Goal: Task Accomplishment & Management: Use online tool/utility

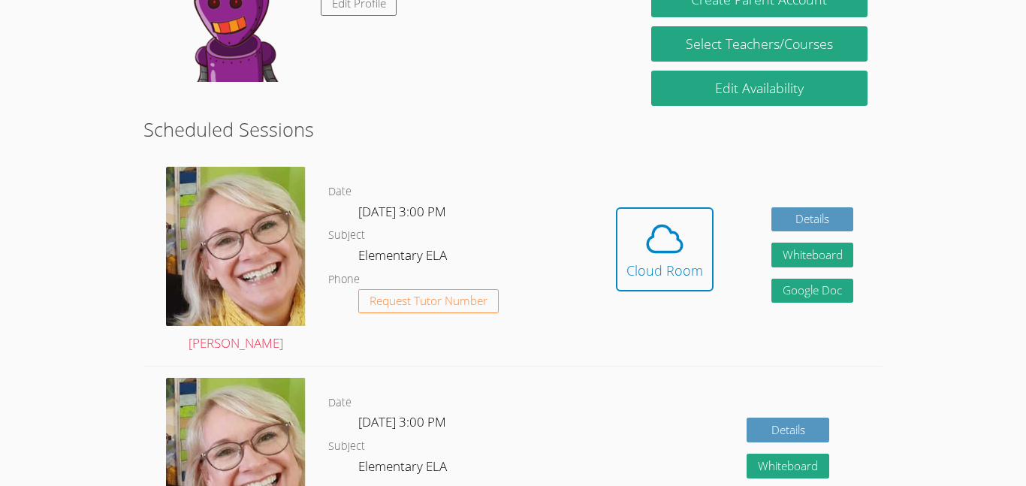
scroll to position [211, 0]
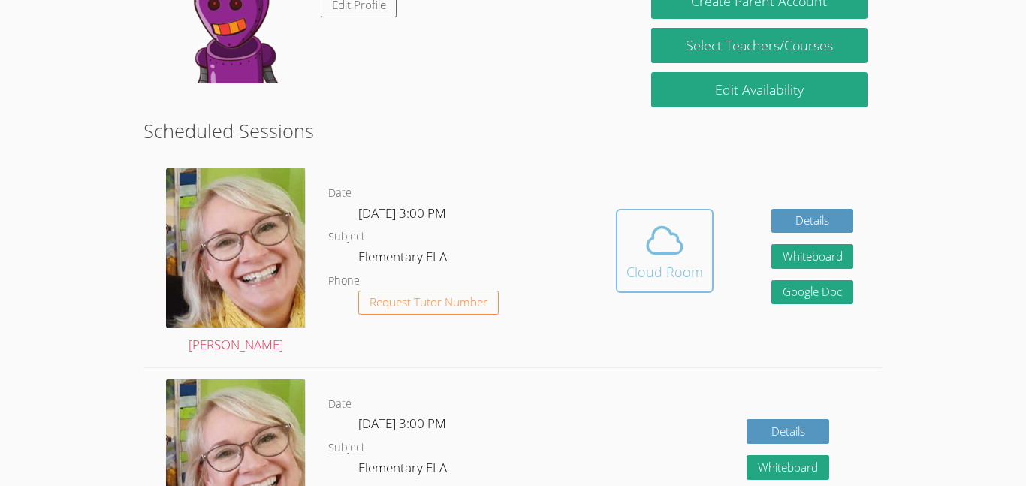
click at [661, 244] on icon at bounding box center [665, 240] width 42 height 42
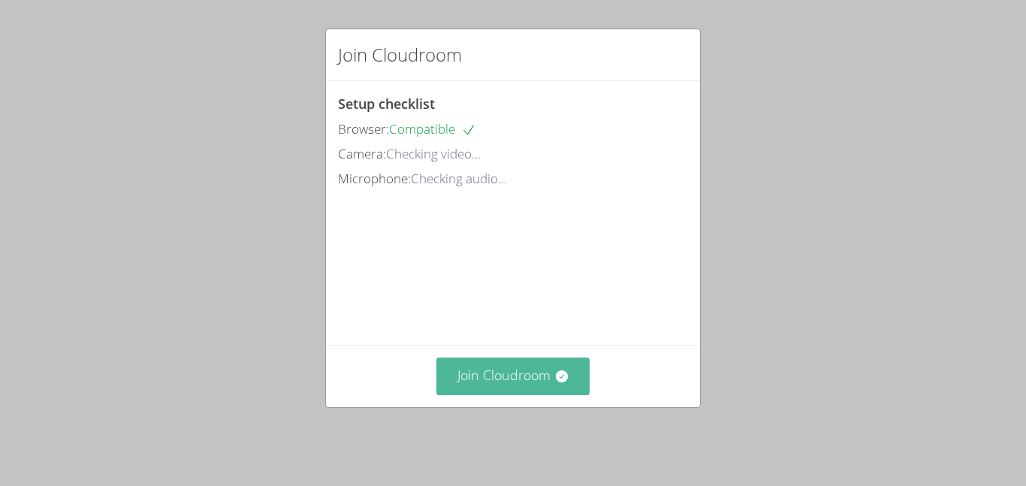
click at [507, 386] on button "Join Cloudroom" at bounding box center [513, 376] width 154 height 37
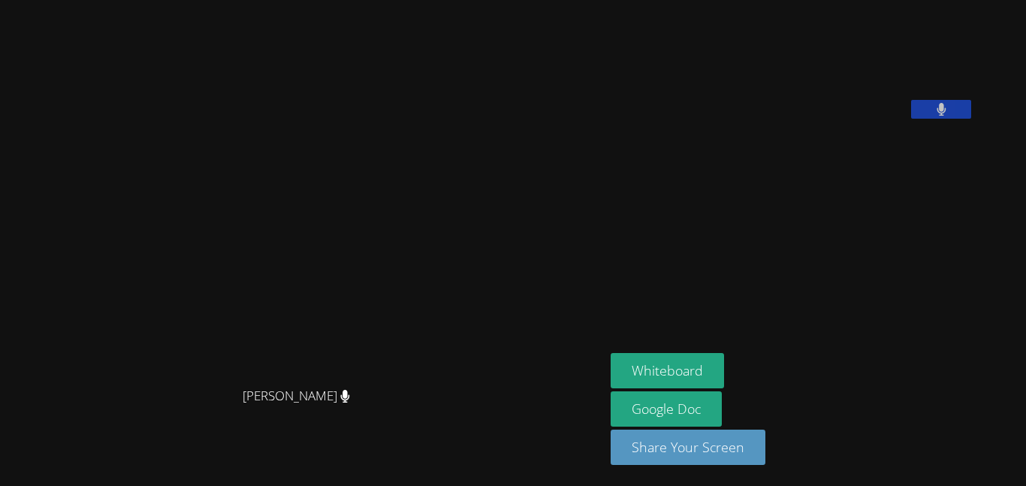
click at [415, 188] on video at bounding box center [302, 214] width 225 height 334
click at [329, 407] on span "[PERSON_NAME]" at bounding box center [296, 396] width 107 height 22
click at [415, 380] on video at bounding box center [302, 214] width 225 height 334
click at [415, 334] on video at bounding box center [302, 214] width 225 height 334
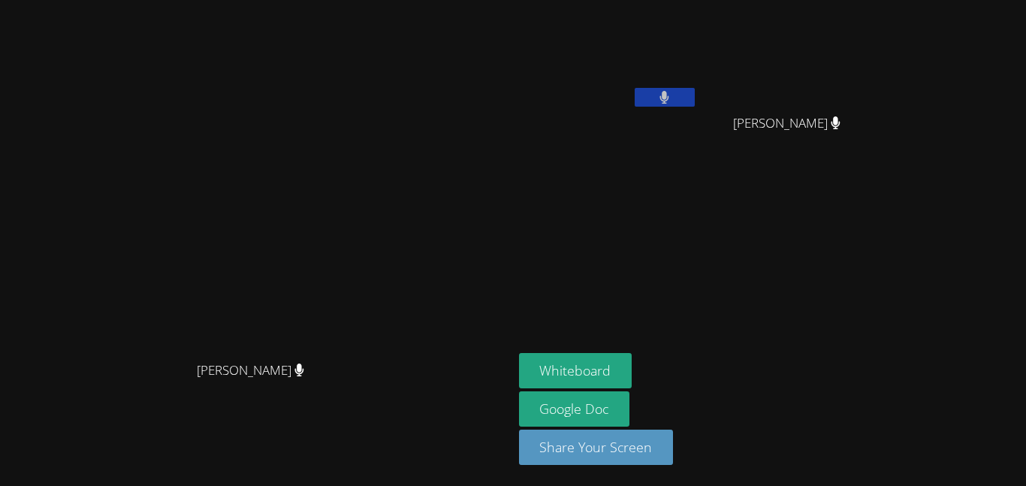
click at [889, 191] on aside "Abubakr Nazari Zylah Bustamante Zylah Bustamante Whiteboard Google Doc Share Yo…" at bounding box center [701, 243] width 376 height 486
click at [669, 91] on icon at bounding box center [664, 97] width 10 height 13
click at [695, 88] on button at bounding box center [665, 97] width 60 height 19
click at [695, 89] on button at bounding box center [665, 97] width 60 height 19
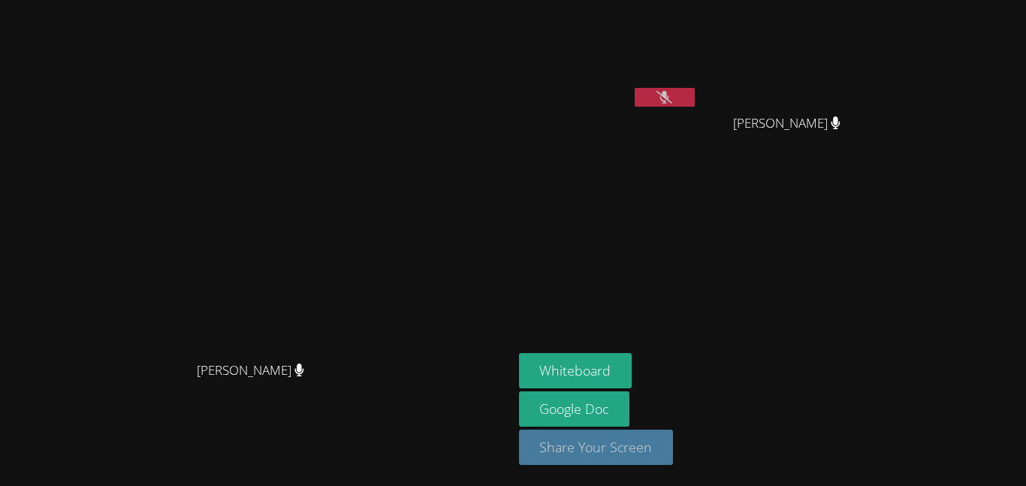
click at [674, 436] on button "Share Your Screen" at bounding box center [596, 447] width 155 height 35
click at [672, 93] on icon at bounding box center [664, 97] width 16 height 13
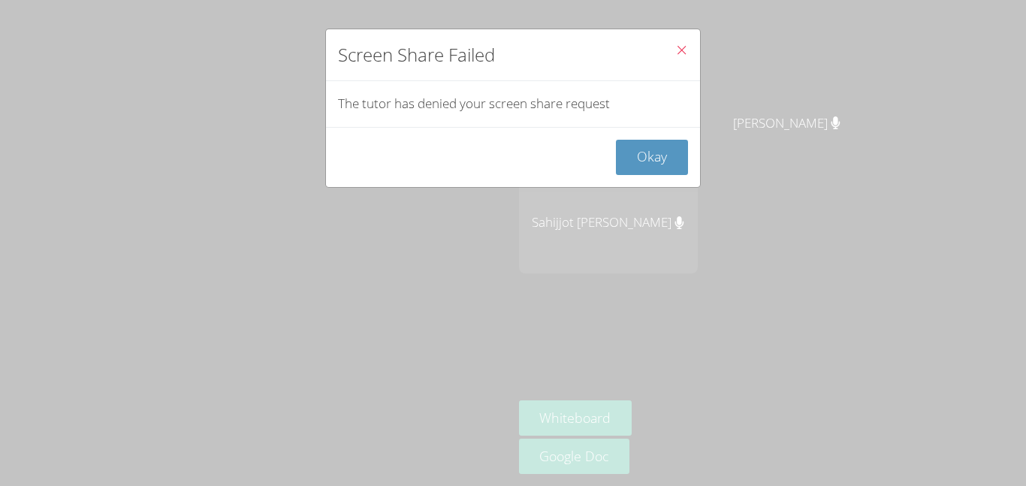
click at [678, 41] on button "Close" at bounding box center [681, 52] width 37 height 46
click at [645, 164] on button "Okay" at bounding box center [652, 157] width 72 height 35
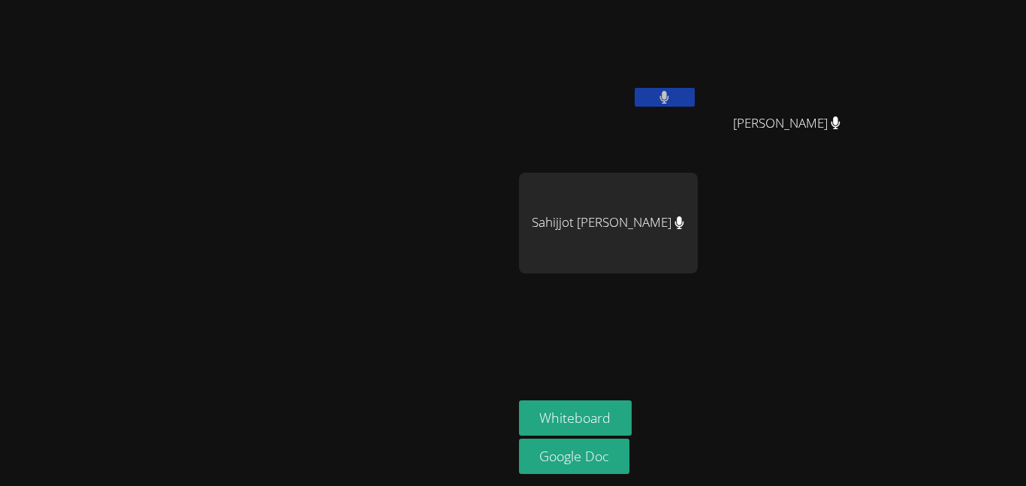
click at [698, 247] on div "Sahijjot Taunk" at bounding box center [608, 223] width 179 height 101
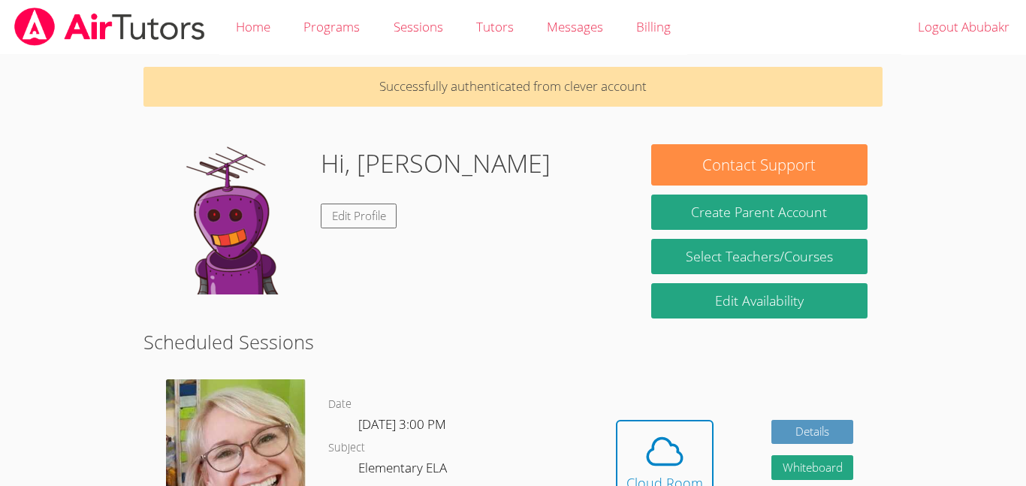
scroll to position [46, 0]
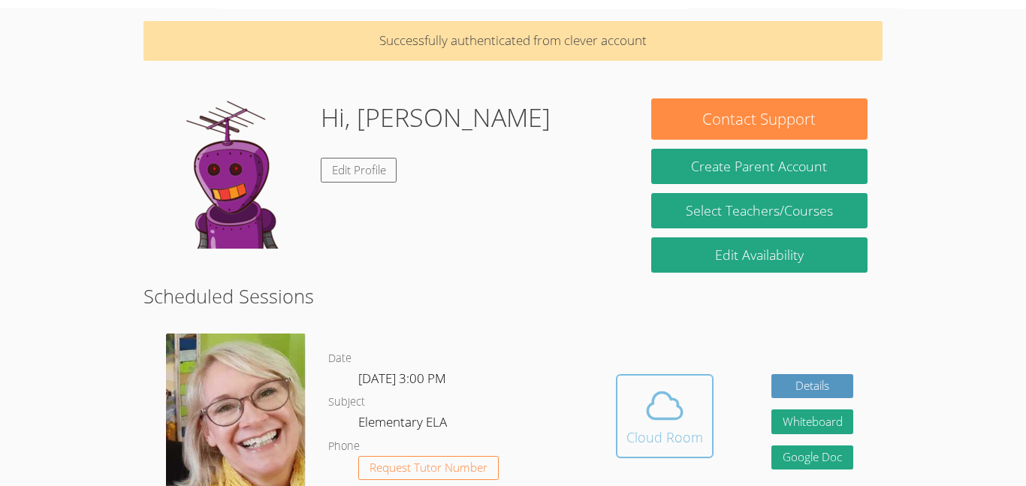
click at [651, 423] on icon at bounding box center [665, 406] width 42 height 42
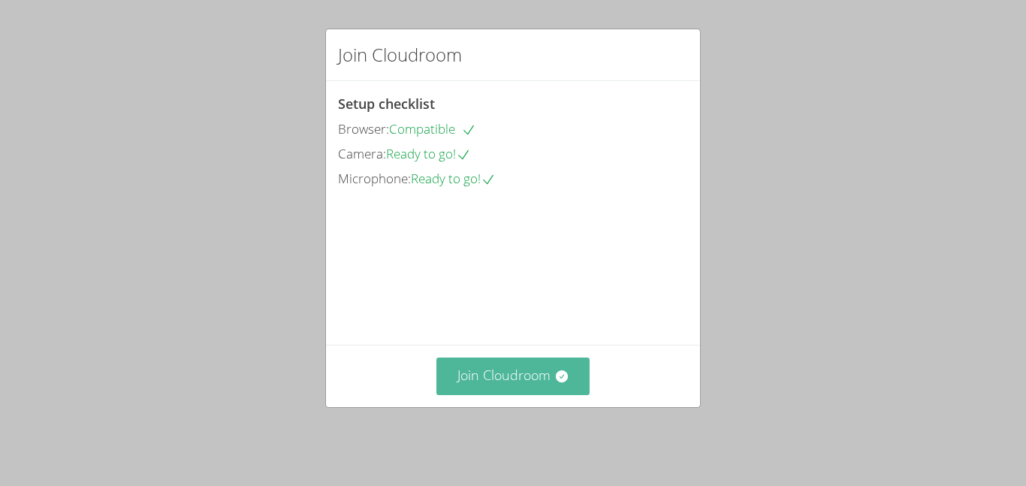
click at [505, 394] on button "Join Cloudroom" at bounding box center [513, 376] width 154 height 37
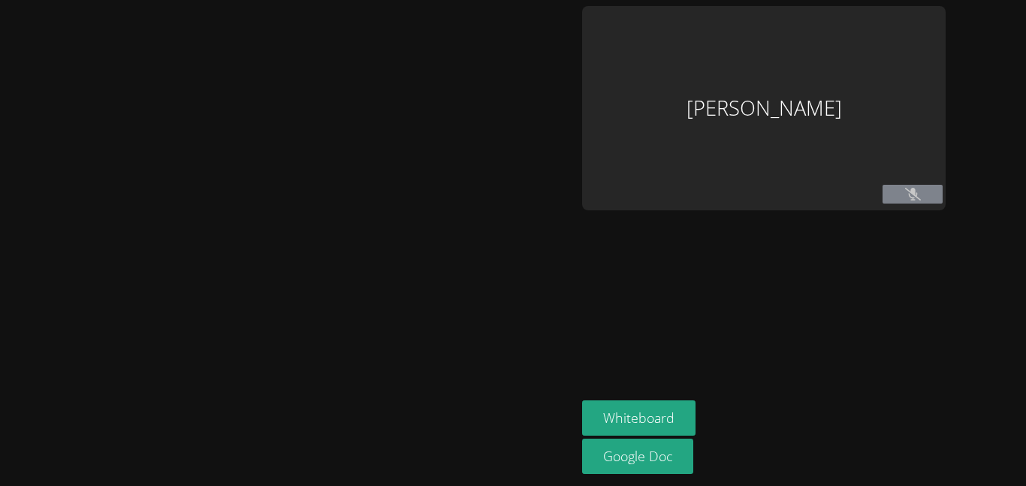
click at [518, 400] on div at bounding box center [288, 243] width 564 height 474
